Goal: Task Accomplishment & Management: Manage account settings

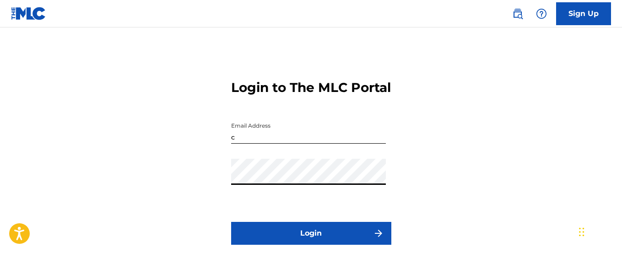
click at [281, 144] on input "c" at bounding box center [308, 131] width 155 height 26
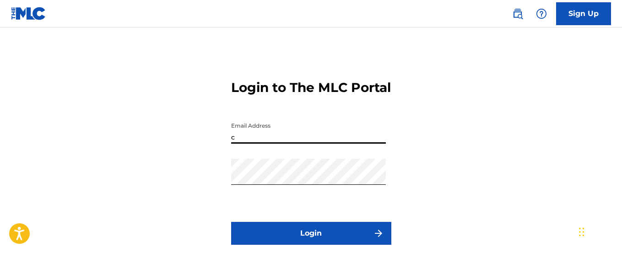
type input "[EMAIL_ADDRESS][DOMAIN_NAME]"
click at [310, 245] on button "Login" at bounding box center [311, 233] width 160 height 23
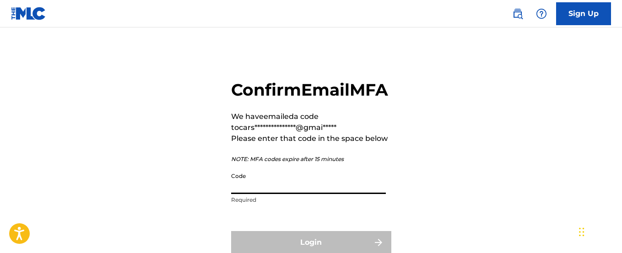
click at [255, 194] on input "Code" at bounding box center [308, 181] width 155 height 26
paste input "248806"
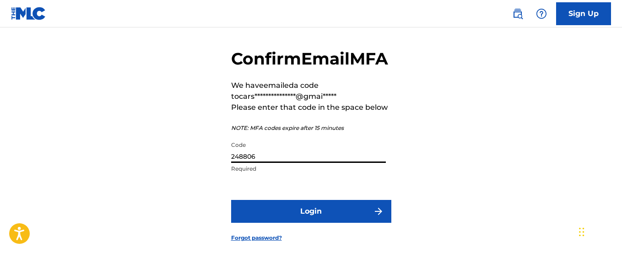
scroll to position [38, 0]
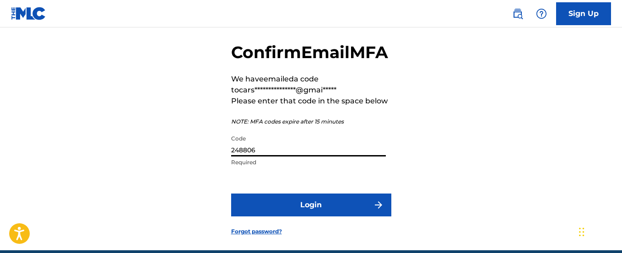
type input "248806"
click at [340, 216] on button "Login" at bounding box center [311, 205] width 160 height 23
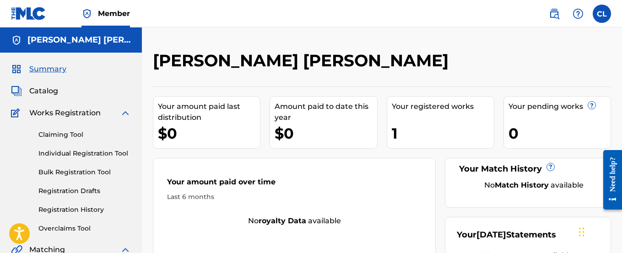
click at [399, 126] on div "1" at bounding box center [443, 133] width 102 height 21
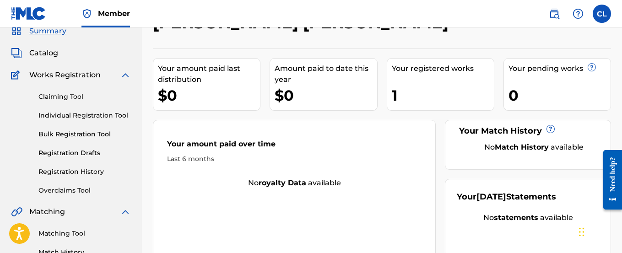
scroll to position [30, 0]
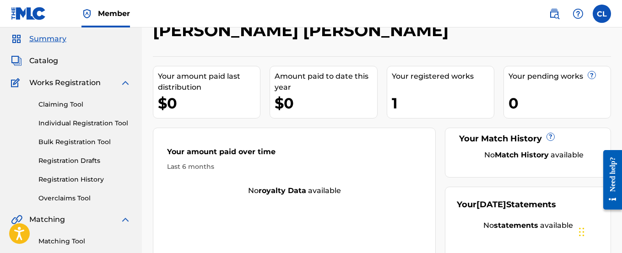
click at [106, 77] on div "Works Registration" at bounding box center [71, 82] width 120 height 11
click at [116, 84] on div "Works Registration" at bounding box center [71, 82] width 120 height 11
click at [126, 84] on img at bounding box center [125, 82] width 11 height 11
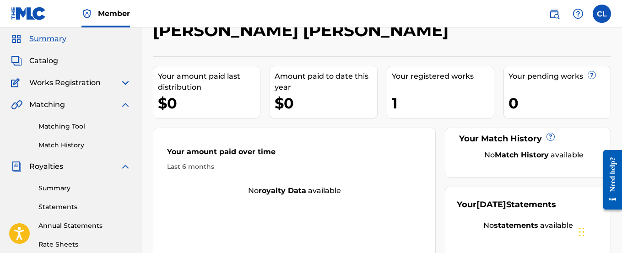
scroll to position [200, 0]
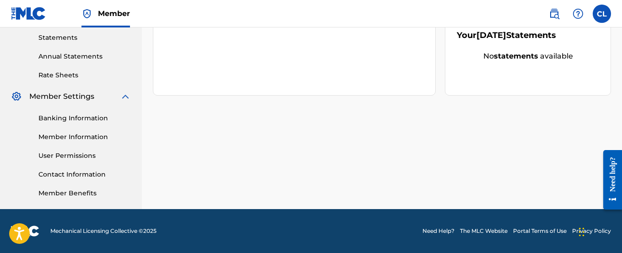
click at [82, 118] on link "Banking Information" at bounding box center [84, 118] width 92 height 10
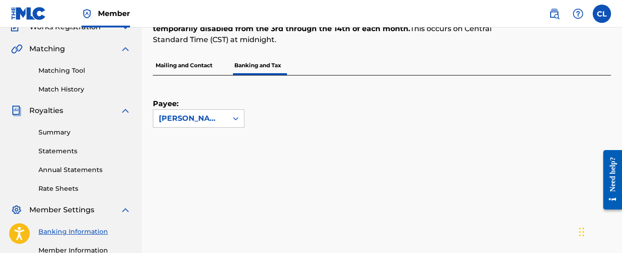
scroll to position [95, 0]
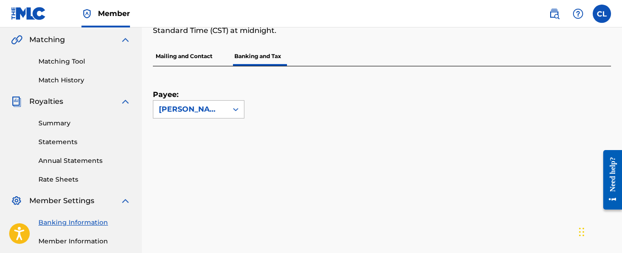
click at [233, 109] on icon at bounding box center [235, 109] width 9 height 9
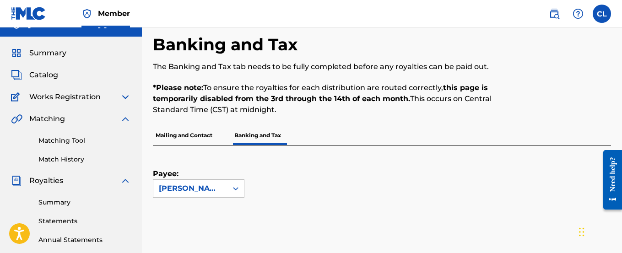
scroll to position [0, 0]
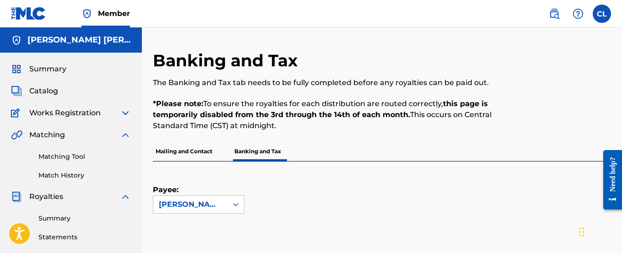
click at [33, 85] on div "Summary Catalog Works Registration Claiming Tool Individual Registration Tool B…" at bounding box center [71, 231] width 142 height 356
click at [35, 92] on span "Catalog" at bounding box center [43, 91] width 29 height 11
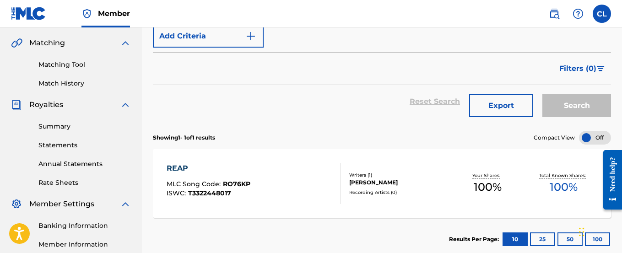
scroll to position [99, 0]
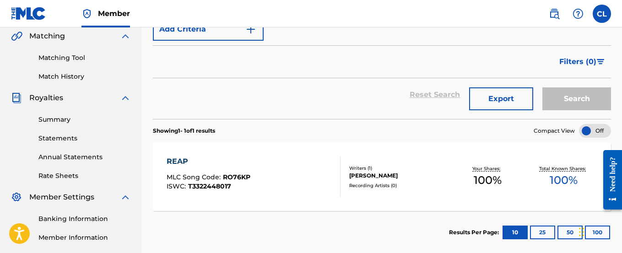
click at [187, 165] on div "REAP" at bounding box center [209, 161] width 84 height 11
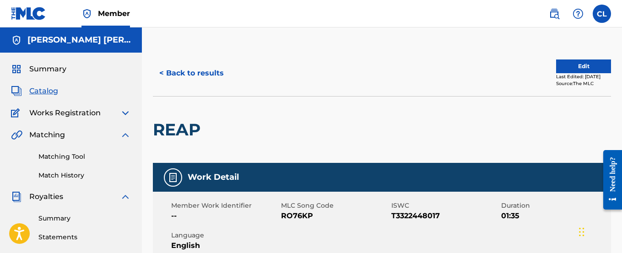
click at [61, 68] on span "Summary" at bounding box center [47, 69] width 37 height 11
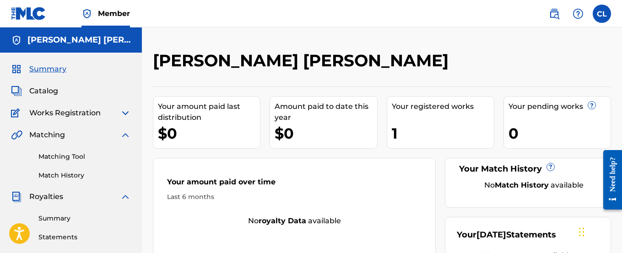
click at [52, 136] on span "Matching" at bounding box center [47, 135] width 36 height 11
click at [127, 137] on img at bounding box center [125, 135] width 11 height 11
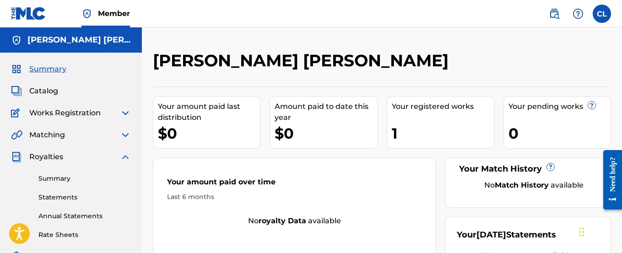
click at [33, 91] on span "Catalog" at bounding box center [43, 91] width 29 height 11
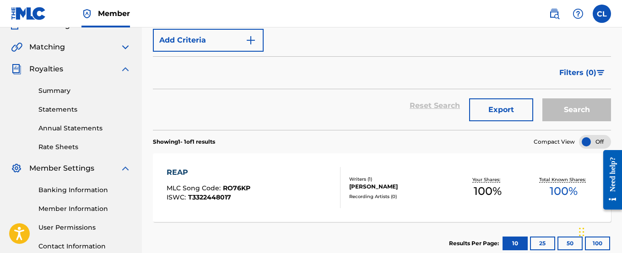
scroll to position [119, 0]
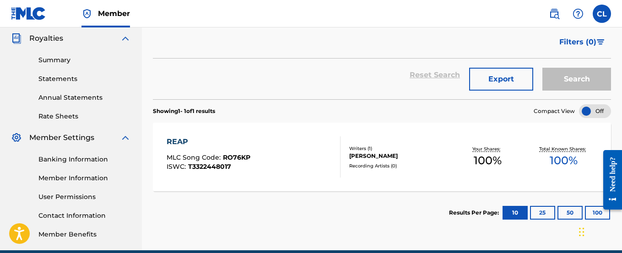
click at [253, 165] on div "REAP MLC Song Code : RO76KP ISWC : T3322448017" at bounding box center [254, 156] width 174 height 41
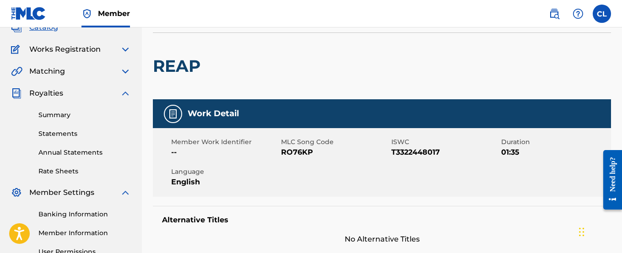
scroll to position [58, 0]
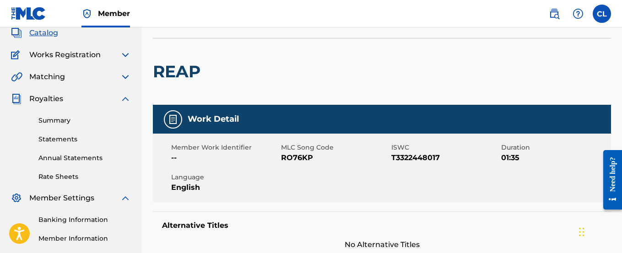
click at [122, 79] on img at bounding box center [125, 76] width 11 height 11
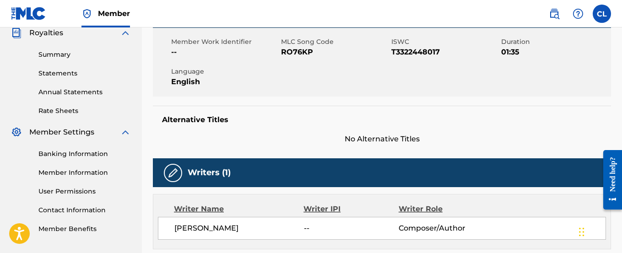
scroll to position [164, 0]
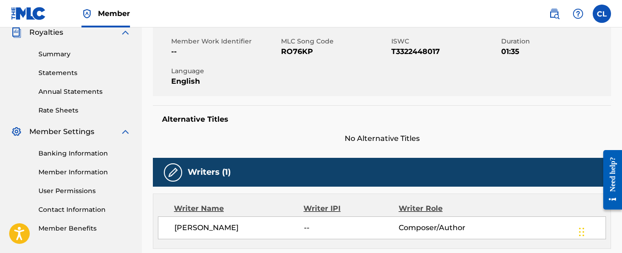
click at [102, 154] on link "Banking Information" at bounding box center [84, 154] width 92 height 10
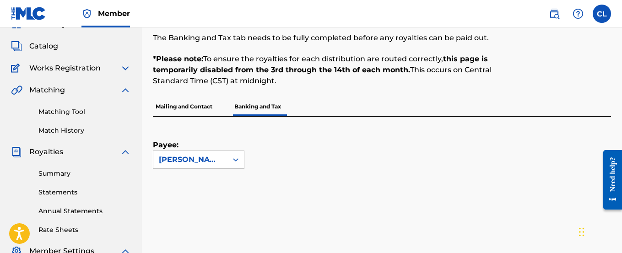
scroll to position [78, 0]
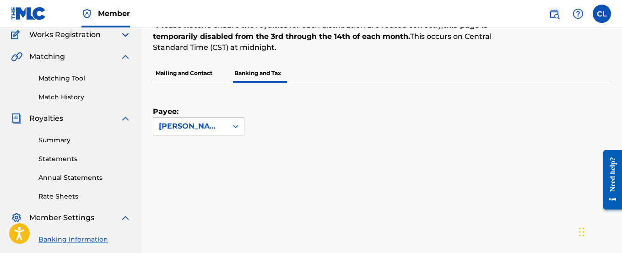
click at [63, 135] on div "Summary Statements Annual Statements Rate Sheets" at bounding box center [71, 162] width 120 height 77
click at [63, 140] on link "Summary" at bounding box center [84, 140] width 92 height 10
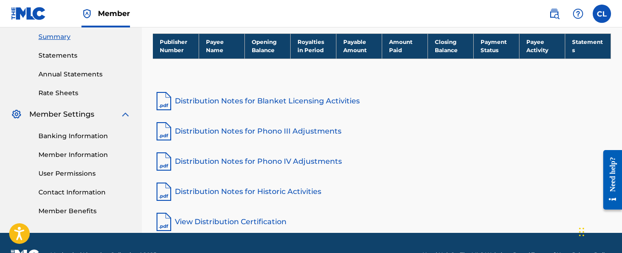
scroll to position [205, 0]
